Goal: Transaction & Acquisition: Subscribe to service/newsletter

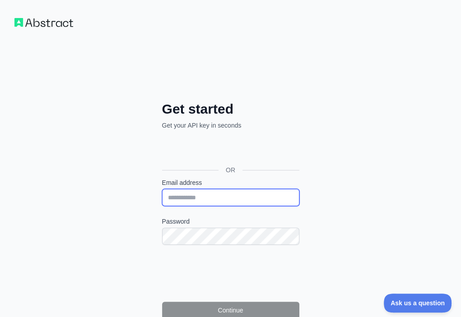
click at [162, 189] on input "Email address" at bounding box center [230, 197] width 137 height 17
paste input "**********"
type input "**********"
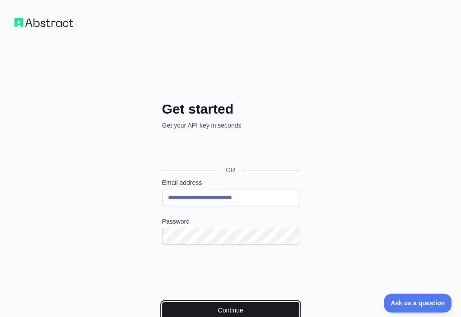
click at [162, 302] on button "Continue" at bounding box center [230, 310] width 137 height 17
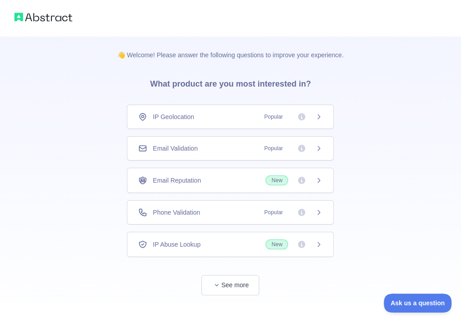
click at [231, 145] on div "Email Validation Popular" at bounding box center [230, 148] width 184 height 9
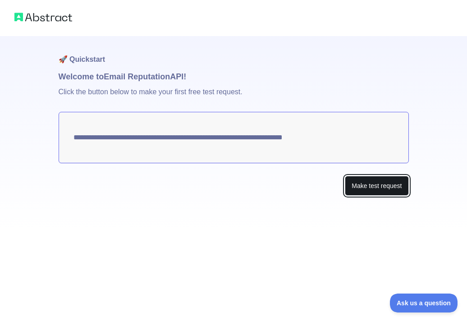
click at [359, 182] on button "Make test request" at bounding box center [377, 186] width 64 height 20
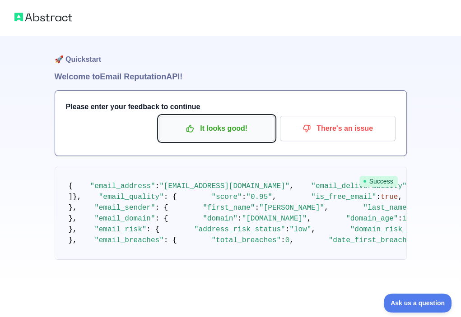
click at [217, 127] on p "It looks good!" at bounding box center [217, 128] width 102 height 15
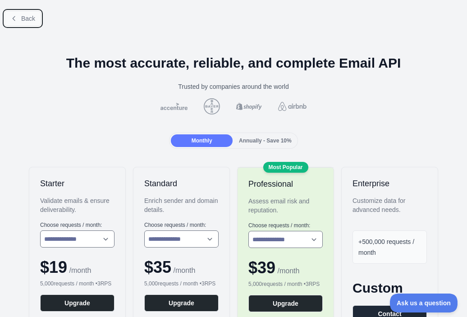
click at [14, 18] on icon at bounding box center [13, 18] width 7 height 7
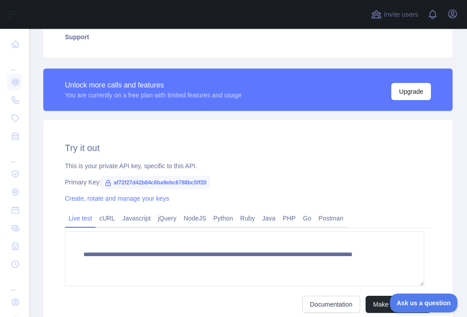
scroll to position [226, 0]
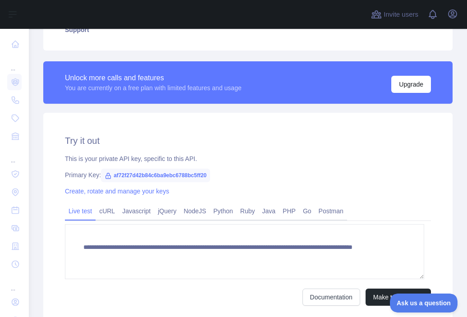
click at [137, 179] on span "af72f27d42b84c6ba9ebc6788bc5ff20" at bounding box center [155, 176] width 109 height 14
copy span "af72f27d42b84c6ba9ebc6788bc5ff20"
